Goal: Check status: Verify the current state of an ongoing process or item

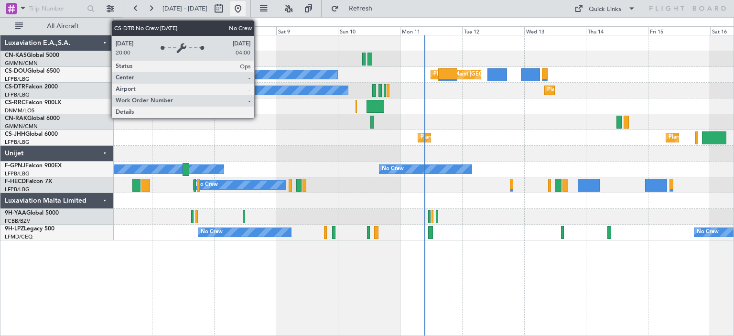
click at [246, 9] on button at bounding box center [237, 8] width 15 height 15
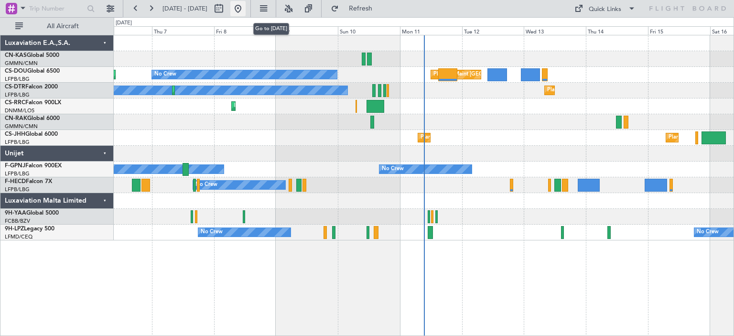
click at [246, 11] on button at bounding box center [237, 8] width 15 height 15
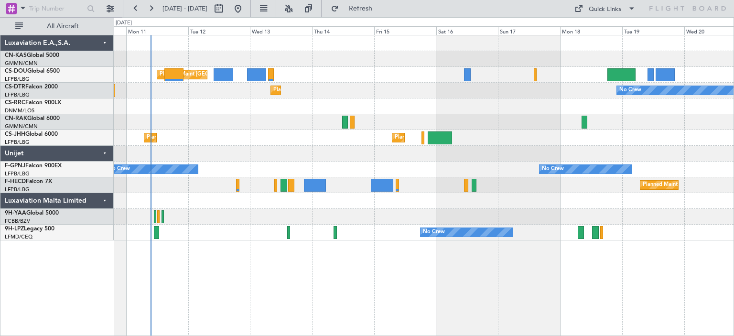
click at [248, 160] on div "Planned Maint [GEOGRAPHIC_DATA] ([GEOGRAPHIC_DATA]) No Crew Planned Maint Sofia…" at bounding box center [424, 137] width 620 height 205
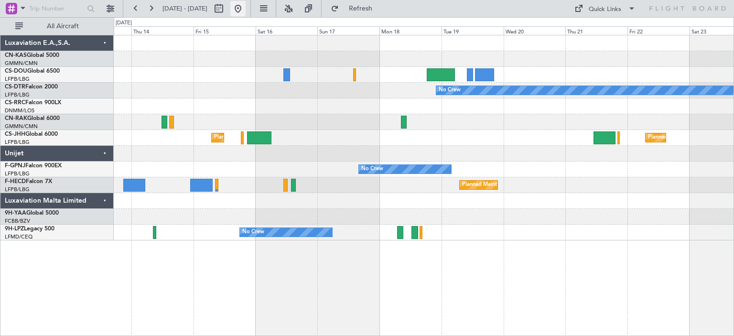
click at [246, 11] on button at bounding box center [237, 8] width 15 height 15
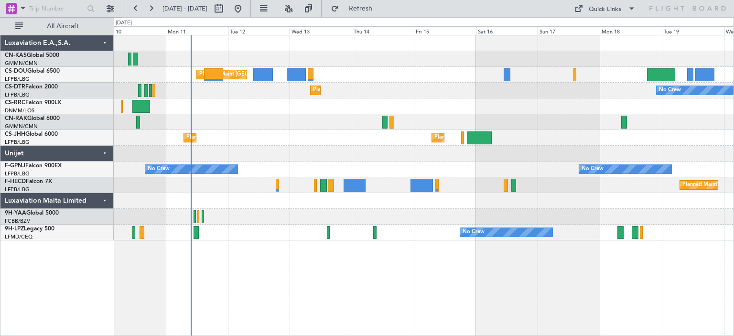
click at [303, 89] on div "Planned Maint [GEOGRAPHIC_DATA] ([GEOGRAPHIC_DATA]) No Crew Planned Maint Sofia…" at bounding box center [424, 137] width 620 height 205
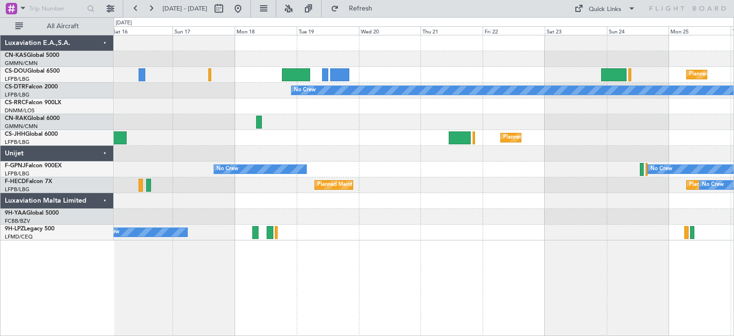
click at [335, 68] on div "Planned Maint [GEOGRAPHIC_DATA] ([GEOGRAPHIC_DATA])" at bounding box center [424, 75] width 620 height 16
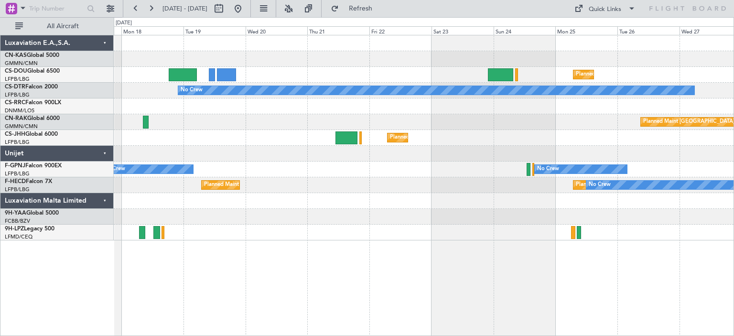
click at [388, 78] on div "Planned Maint [GEOGRAPHIC_DATA] ([GEOGRAPHIC_DATA])" at bounding box center [424, 75] width 620 height 16
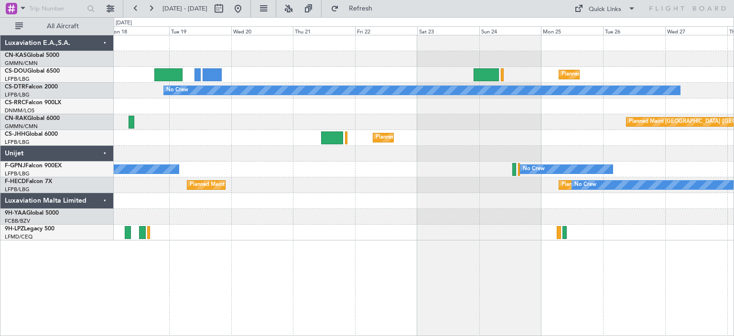
click at [542, 66] on div "Planned Maint [GEOGRAPHIC_DATA] ([GEOGRAPHIC_DATA]) No Crew Planned Maint [GEOG…" at bounding box center [424, 137] width 620 height 205
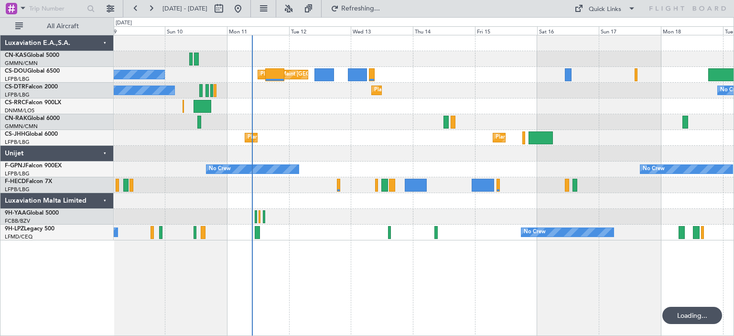
click at [617, 118] on div "Planned Maint [GEOGRAPHIC_DATA] ([GEOGRAPHIC_DATA]) No Crew No Crew Planned Mai…" at bounding box center [424, 137] width 620 height 205
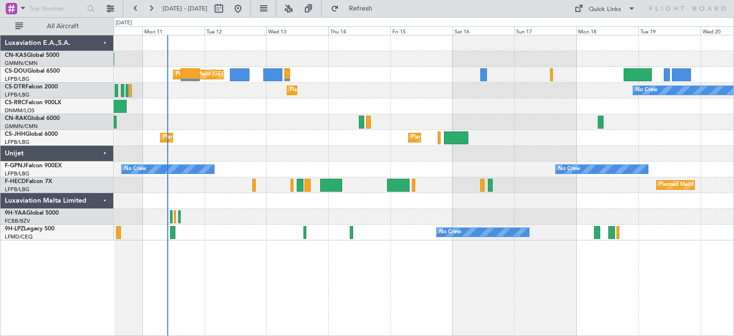
click at [373, 88] on div "Planned Maint Sofia No Crew No Crew" at bounding box center [424, 91] width 620 height 16
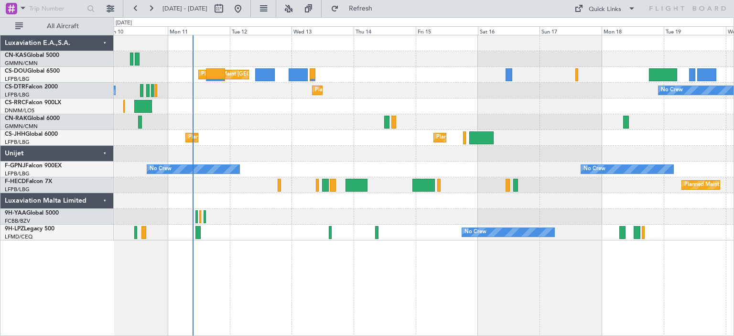
click at [317, 87] on div "Planned Maint [GEOGRAPHIC_DATA] ([GEOGRAPHIC_DATA]) No Crew Planned Maint Sofia…" at bounding box center [424, 137] width 620 height 205
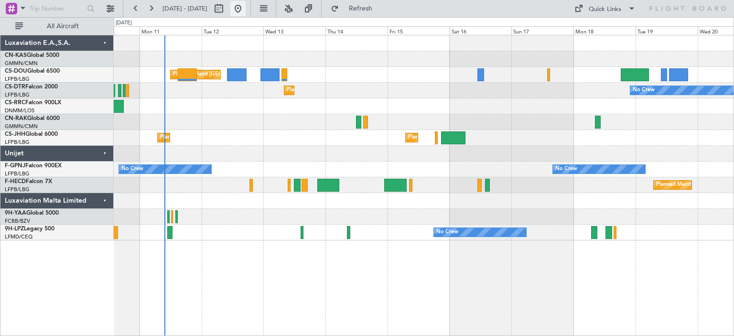
click at [246, 15] on button at bounding box center [237, 8] width 15 height 15
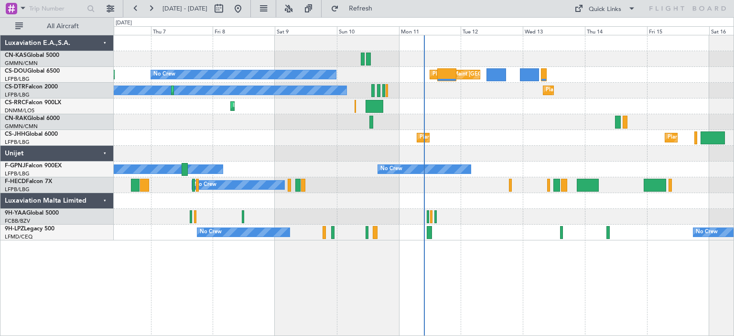
click at [521, 102] on div "Planned Maint Larnaca ([GEOGRAPHIC_DATA] Intl)" at bounding box center [424, 106] width 620 height 16
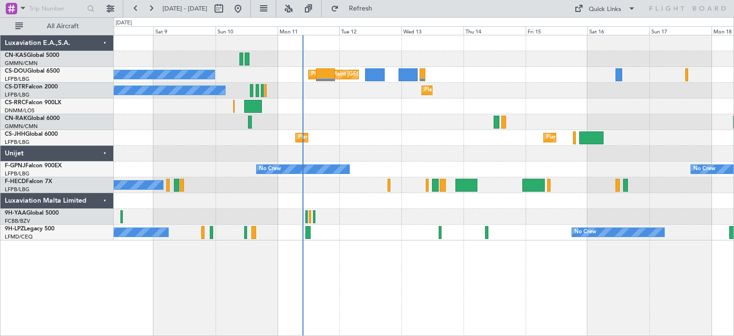
click at [321, 79] on div "Planned Maint [GEOGRAPHIC_DATA] ([GEOGRAPHIC_DATA]) No Crew Planned Maint" at bounding box center [424, 75] width 620 height 16
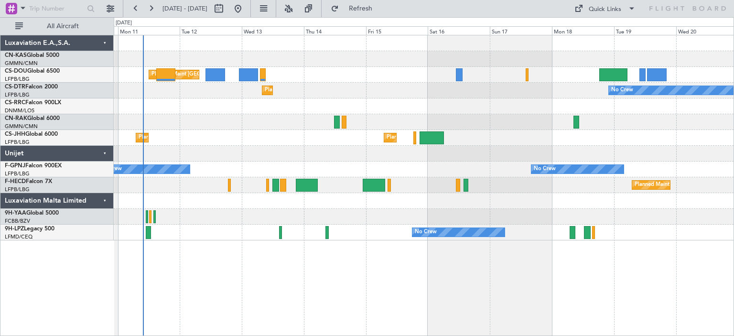
click at [435, 76] on div "Planned Maint [GEOGRAPHIC_DATA] ([GEOGRAPHIC_DATA]) No Crew Planned Maint Sofia…" at bounding box center [424, 137] width 620 height 205
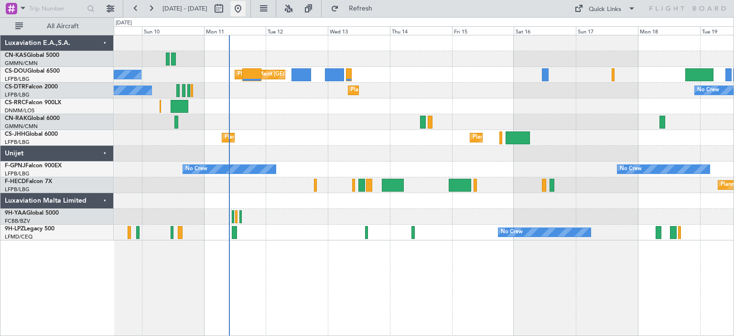
click at [246, 9] on button at bounding box center [237, 8] width 15 height 15
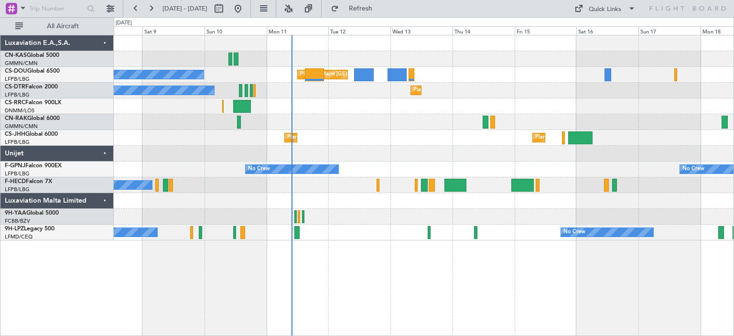
click at [420, 120] on div "Planned Maint [GEOGRAPHIC_DATA] ([GEOGRAPHIC_DATA]) No Crew Planned Maint Plann…" at bounding box center [424, 137] width 620 height 205
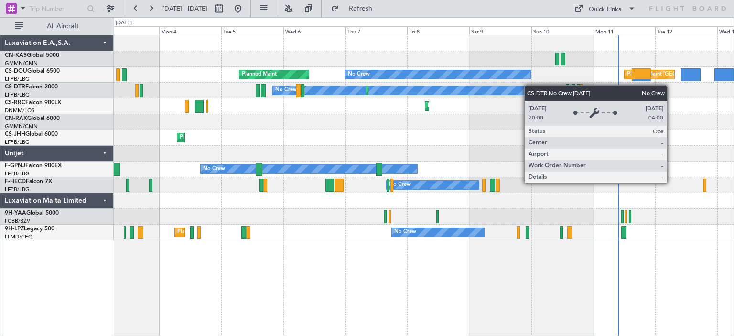
click at [529, 86] on div "No Crew" at bounding box center [406, 91] width 269 height 10
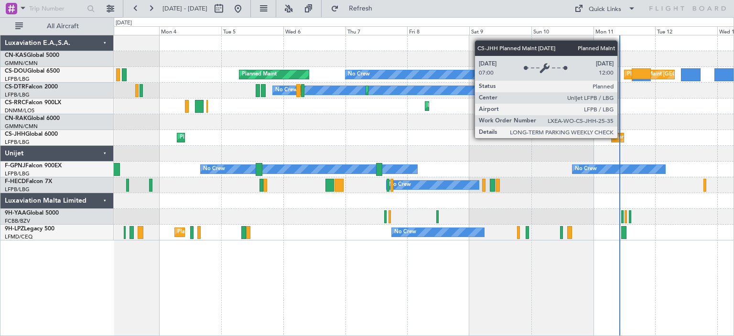
click at [622, 138] on div "Planned Maint [GEOGRAPHIC_DATA] ([GEOGRAPHIC_DATA])" at bounding box center [689, 137] width 151 height 14
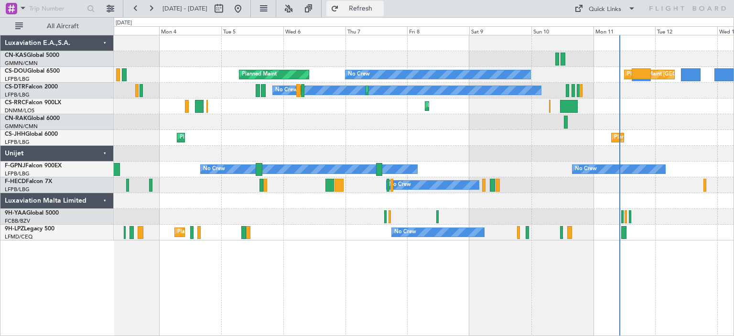
click at [377, 9] on span "Refresh" at bounding box center [361, 8] width 40 height 7
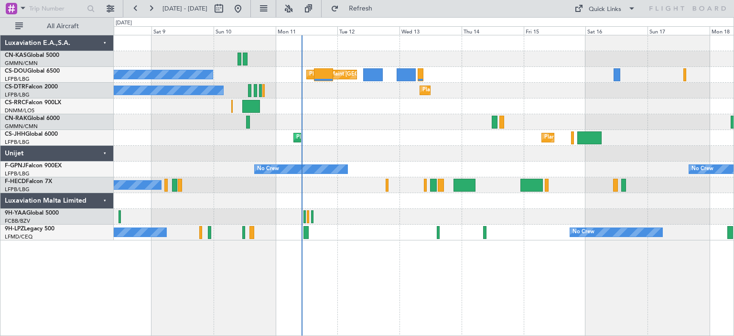
click at [336, 138] on div "No Crew Planned Maint [GEOGRAPHIC_DATA] ([GEOGRAPHIC_DATA]) Planned Maint No Cr…" at bounding box center [424, 137] width 620 height 205
click at [246, 10] on button at bounding box center [237, 8] width 15 height 15
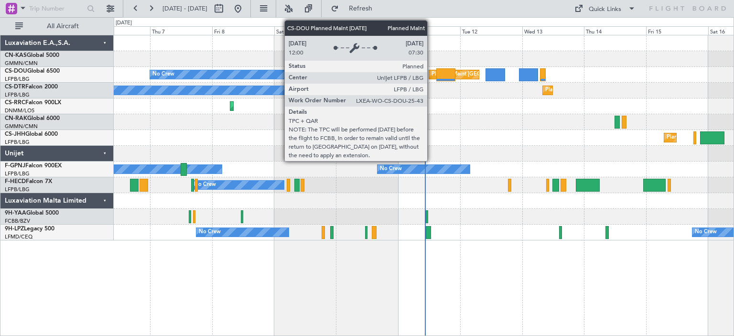
click at [432, 77] on div "Planned Maint [GEOGRAPHIC_DATA] ([GEOGRAPHIC_DATA])" at bounding box center [507, 74] width 151 height 14
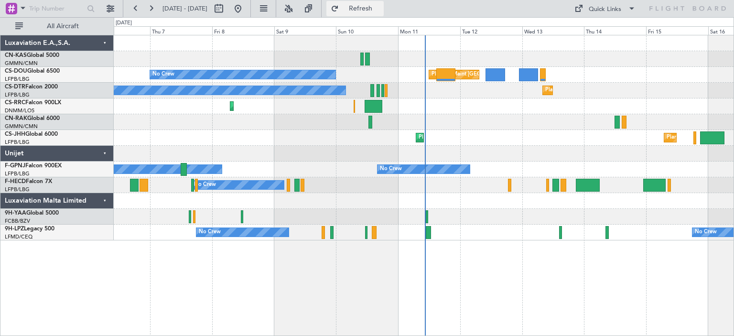
click at [384, 13] on button "Refresh" at bounding box center [354, 8] width 57 height 15
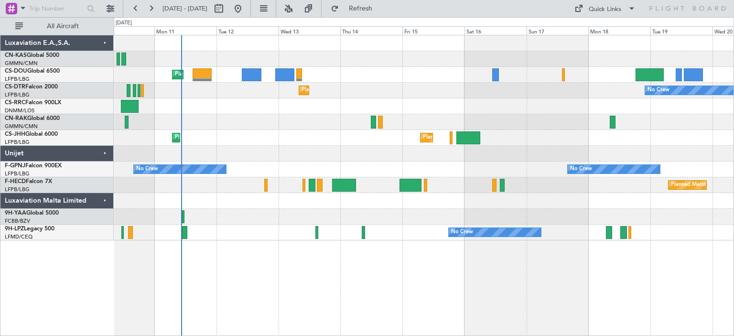
click at [302, 138] on div "Planned Maint [GEOGRAPHIC_DATA] ([GEOGRAPHIC_DATA]) Planned Maint [GEOGRAPHIC_D…" at bounding box center [424, 138] width 620 height 16
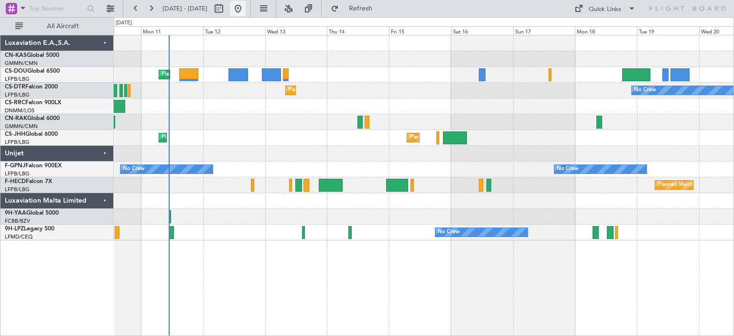
click at [246, 6] on button at bounding box center [237, 8] width 15 height 15
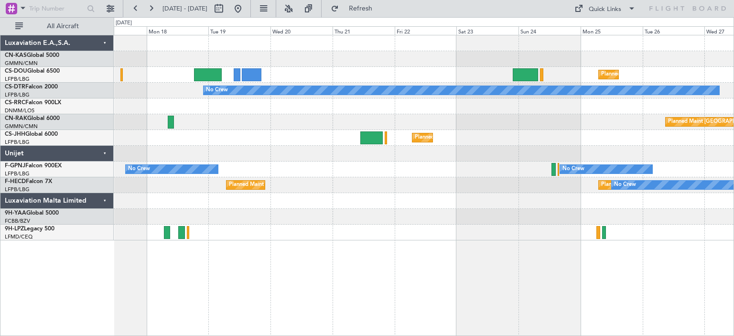
click at [217, 147] on div "Planned Maint [GEOGRAPHIC_DATA] ([GEOGRAPHIC_DATA]) No Crew Planned Maint [GEOG…" at bounding box center [424, 137] width 620 height 205
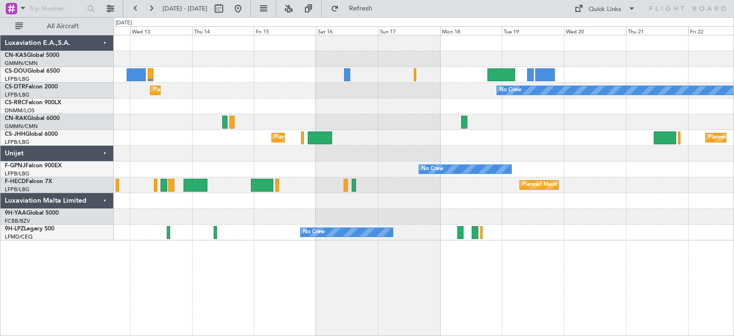
click at [505, 40] on div at bounding box center [424, 43] width 620 height 16
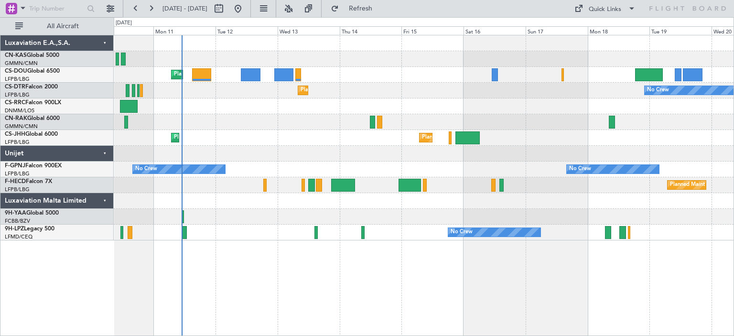
click at [519, 99] on div "Planned Maint [GEOGRAPHIC_DATA] ([GEOGRAPHIC_DATA]) No Crew No Crew Planned Mai…" at bounding box center [424, 137] width 620 height 205
click at [246, 7] on button at bounding box center [237, 8] width 15 height 15
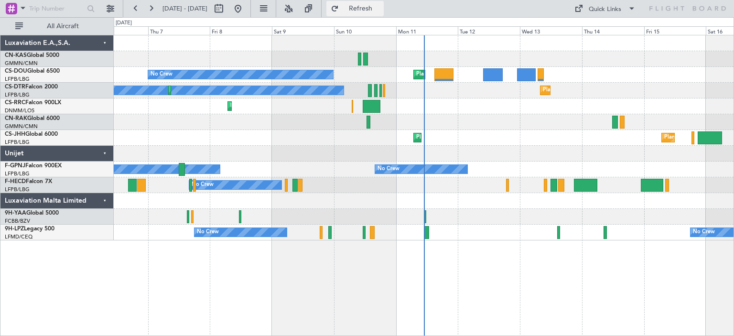
click at [381, 6] on span "Refresh" at bounding box center [361, 8] width 40 height 7
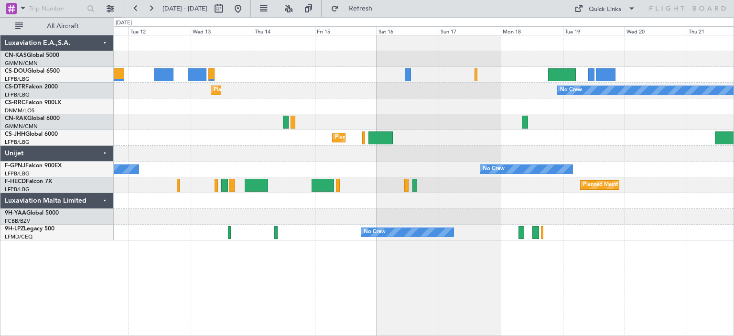
click at [192, 117] on div "Planned Maint [GEOGRAPHIC_DATA] ([GEOGRAPHIC_DATA]) No Crew Planned Maint Sofia…" at bounding box center [424, 137] width 620 height 205
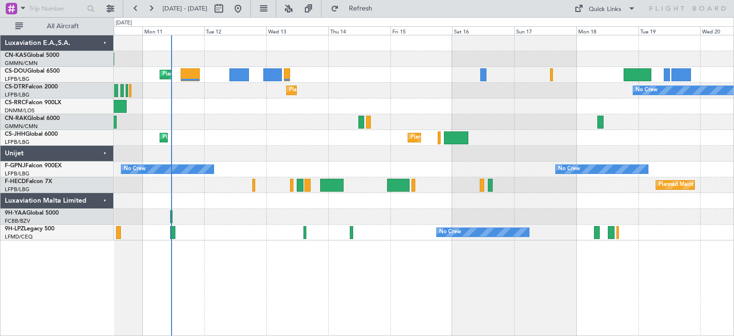
click at [560, 99] on div "Planned Maint [GEOGRAPHIC_DATA] ([GEOGRAPHIC_DATA]) No Crew Planned Maint Sofia…" at bounding box center [424, 137] width 620 height 205
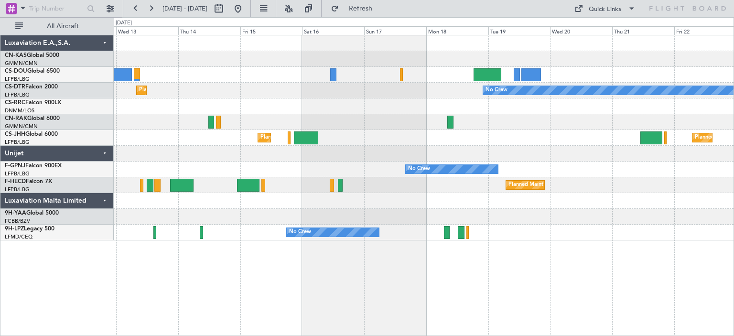
click at [236, 87] on div "Planned Maint [GEOGRAPHIC_DATA] ([GEOGRAPHIC_DATA]) Planned Maint [GEOGRAPHIC_D…" at bounding box center [424, 137] width 620 height 205
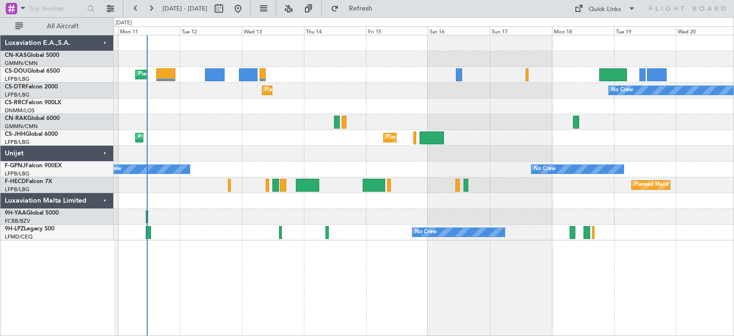
click at [568, 86] on div "No Crew Planned Maint Sofia No Crew" at bounding box center [424, 91] width 620 height 16
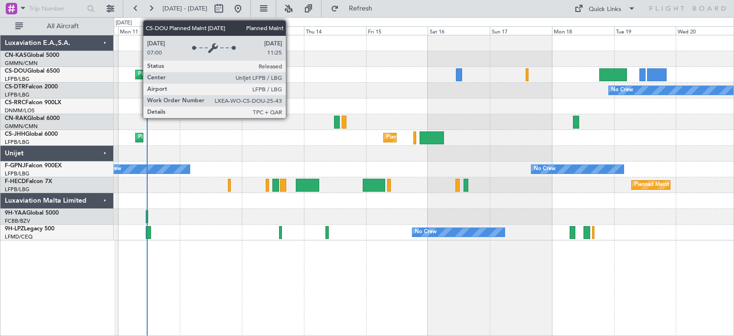
click at [139, 72] on div "Planned Maint [GEOGRAPHIC_DATA] ([GEOGRAPHIC_DATA])" at bounding box center [213, 74] width 151 height 14
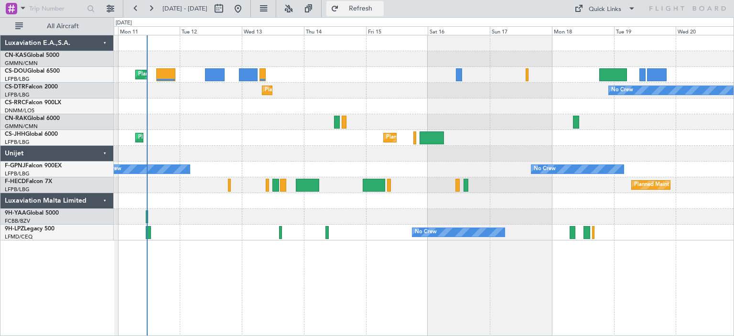
click at [377, 7] on span "Refresh" at bounding box center [361, 8] width 40 height 7
